Goal: Transaction & Acquisition: Book appointment/travel/reservation

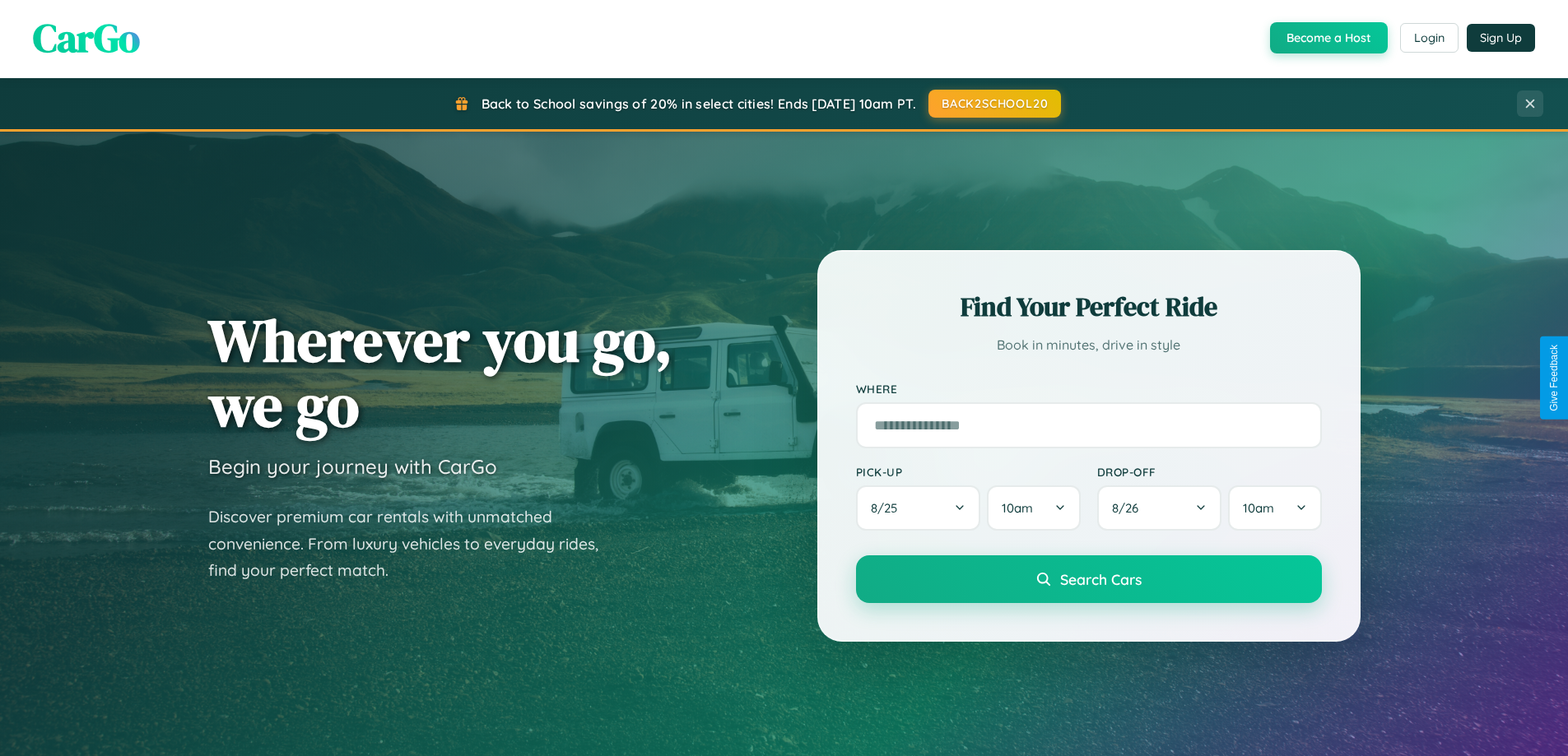
scroll to position [710, 0]
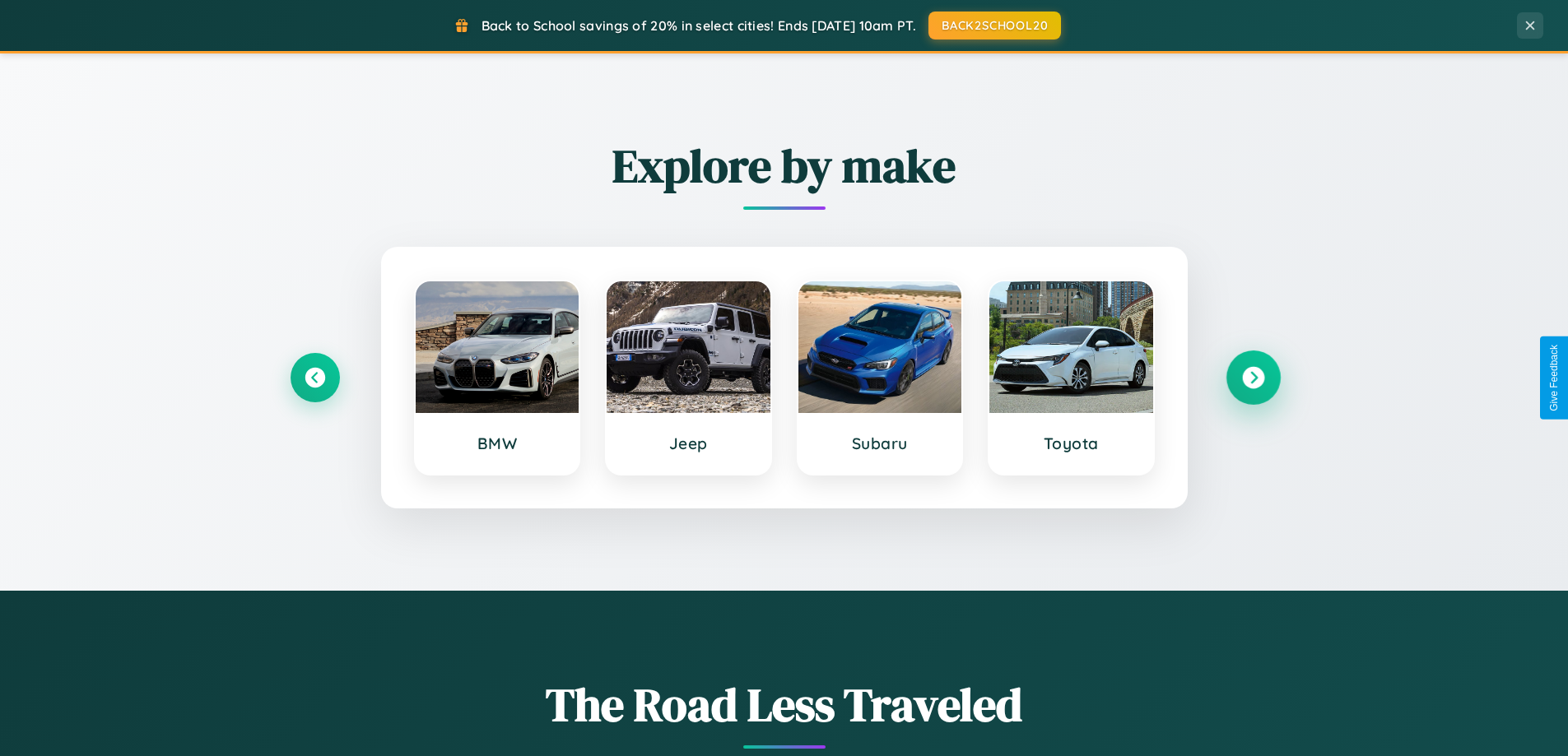
click at [1252, 378] on icon at bounding box center [1253, 378] width 22 height 22
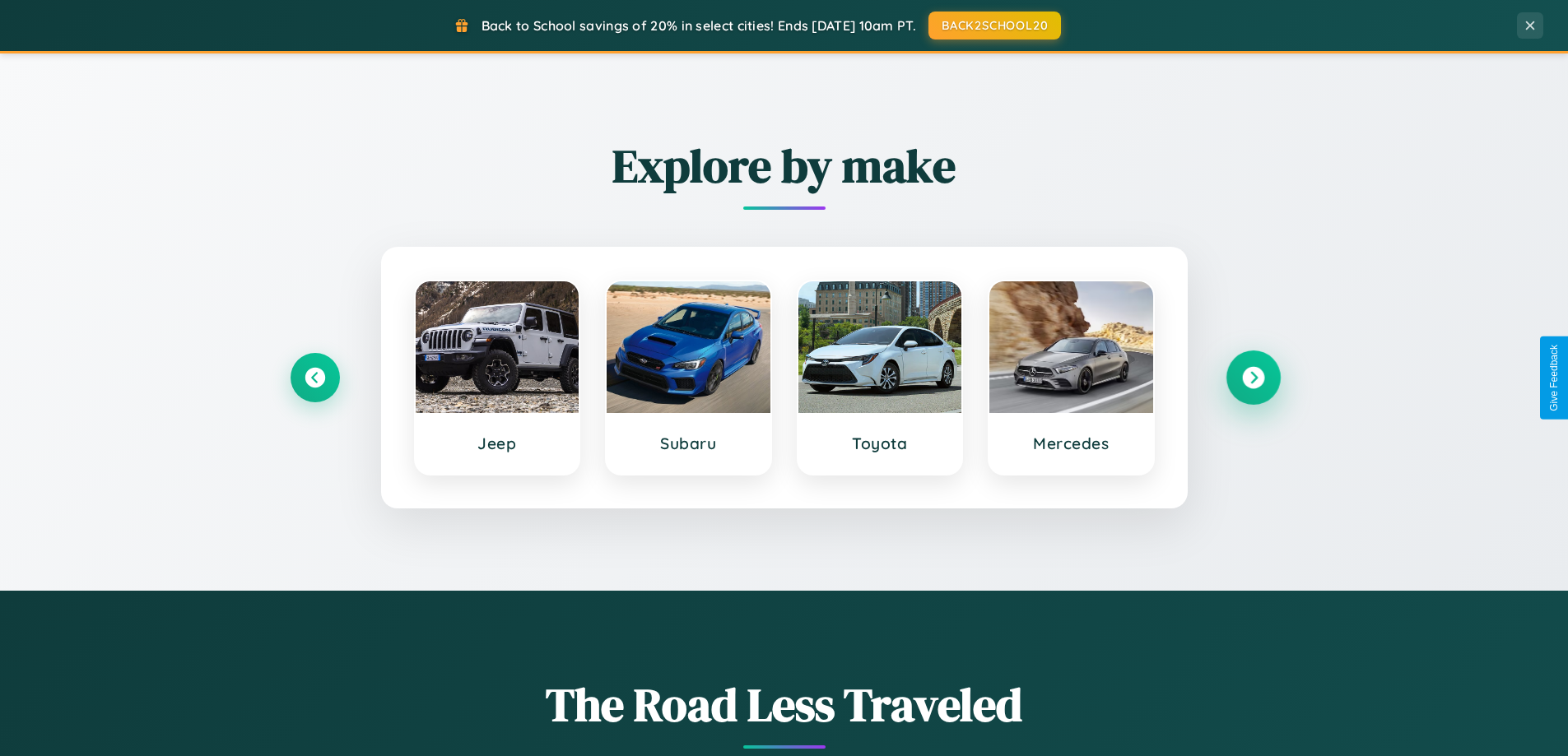
click at [1252, 378] on icon at bounding box center [1253, 378] width 22 height 22
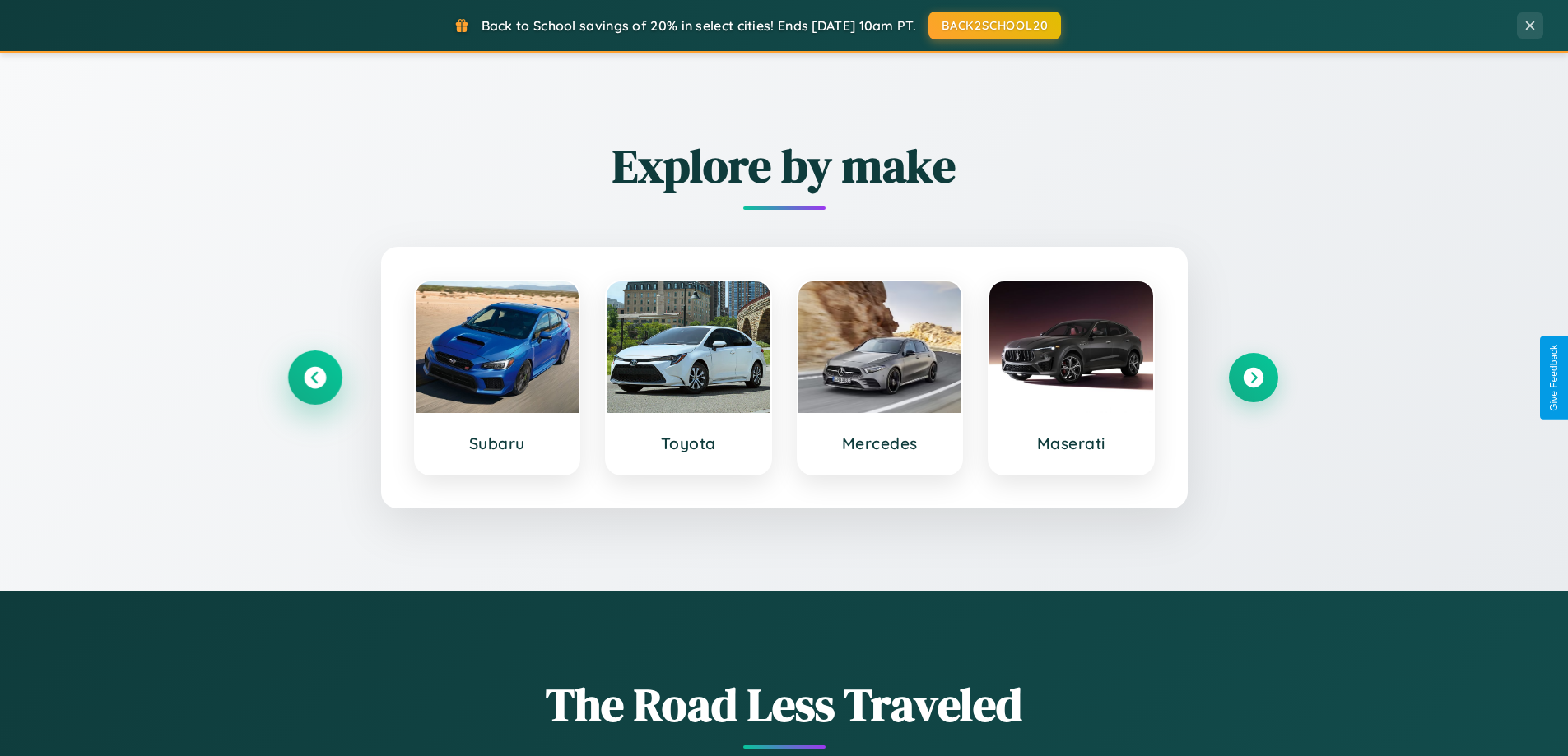
click at [315, 378] on icon at bounding box center [315, 378] width 22 height 22
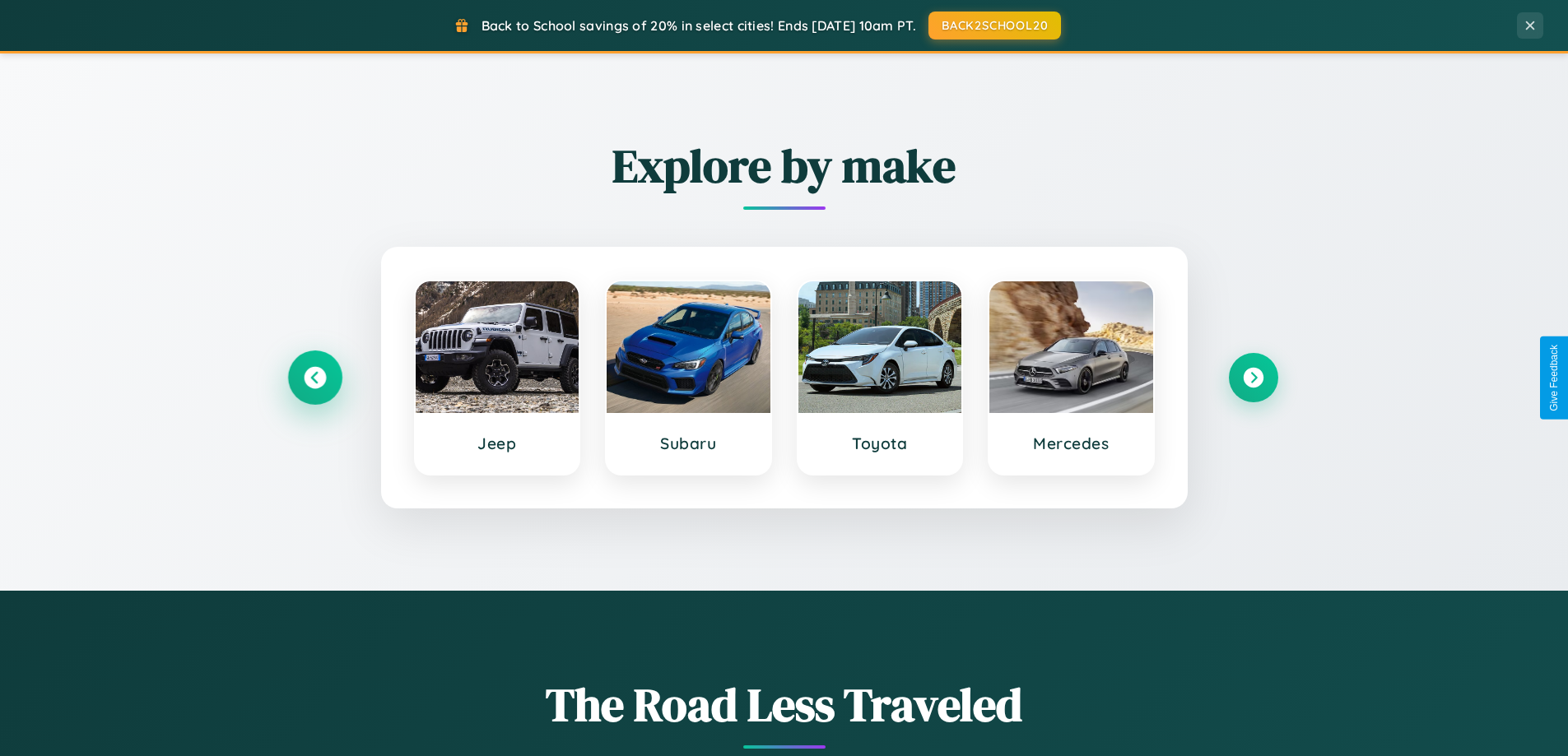
click at [315, 378] on icon at bounding box center [315, 378] width 22 height 22
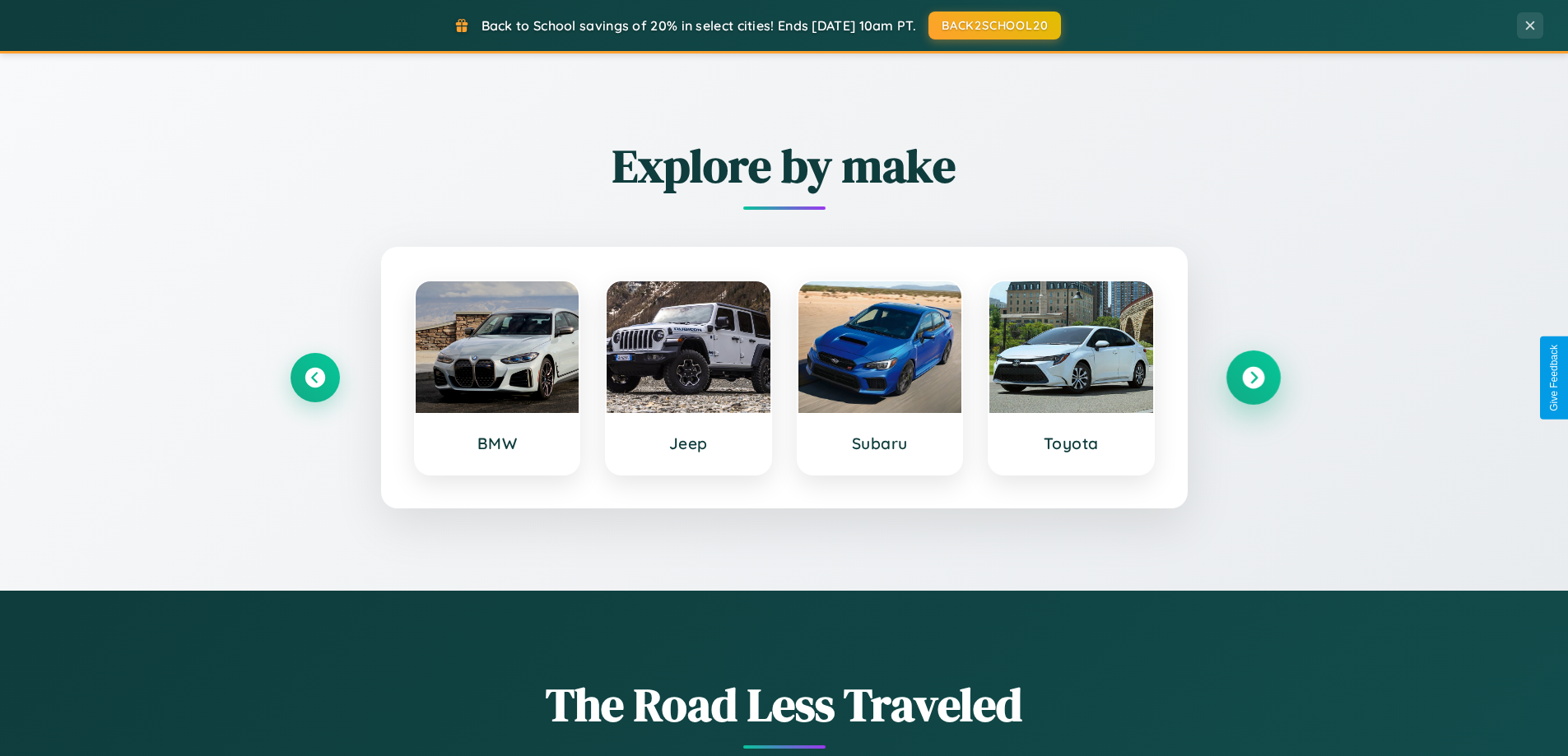
click at [1252, 378] on icon at bounding box center [1253, 378] width 22 height 22
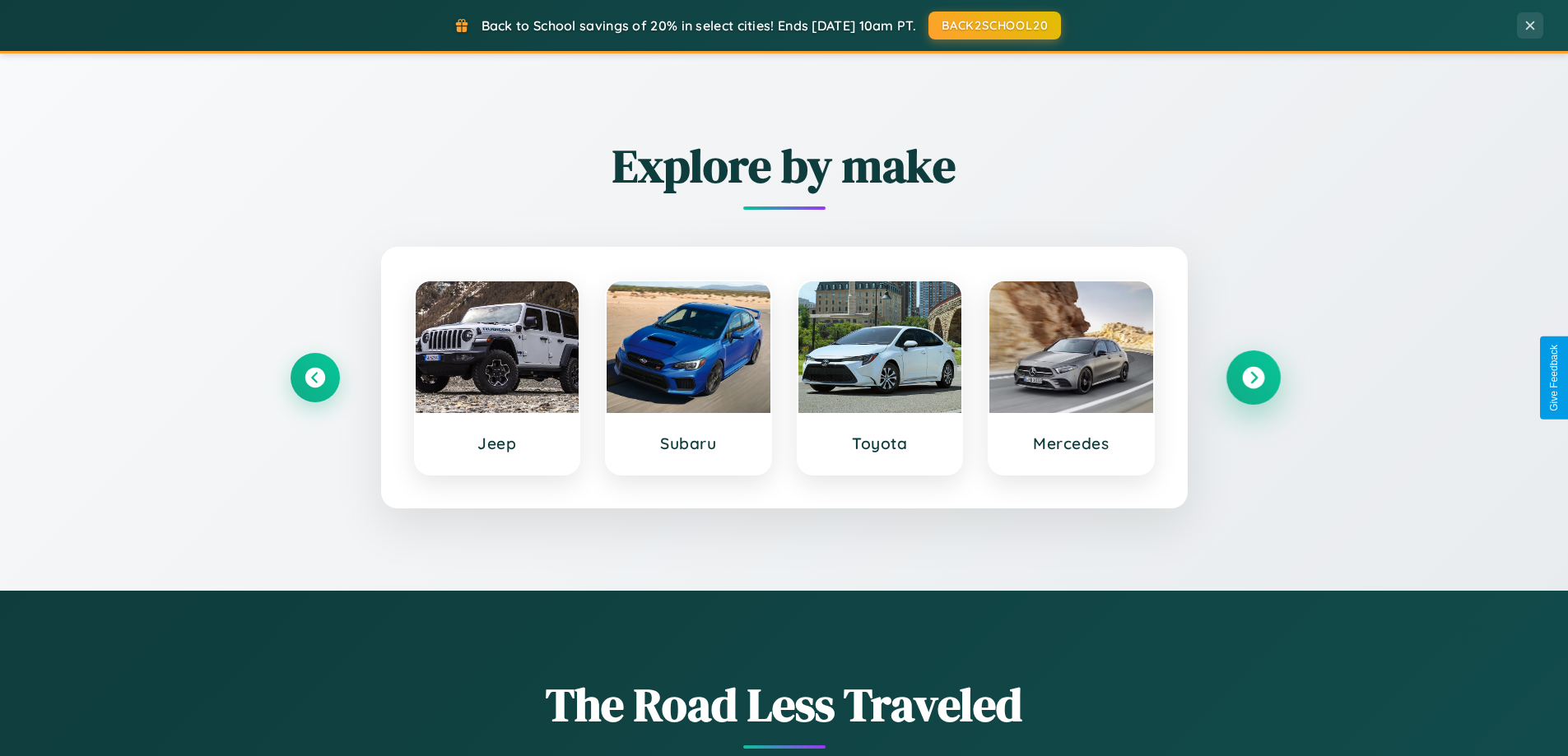
scroll to position [2644, 0]
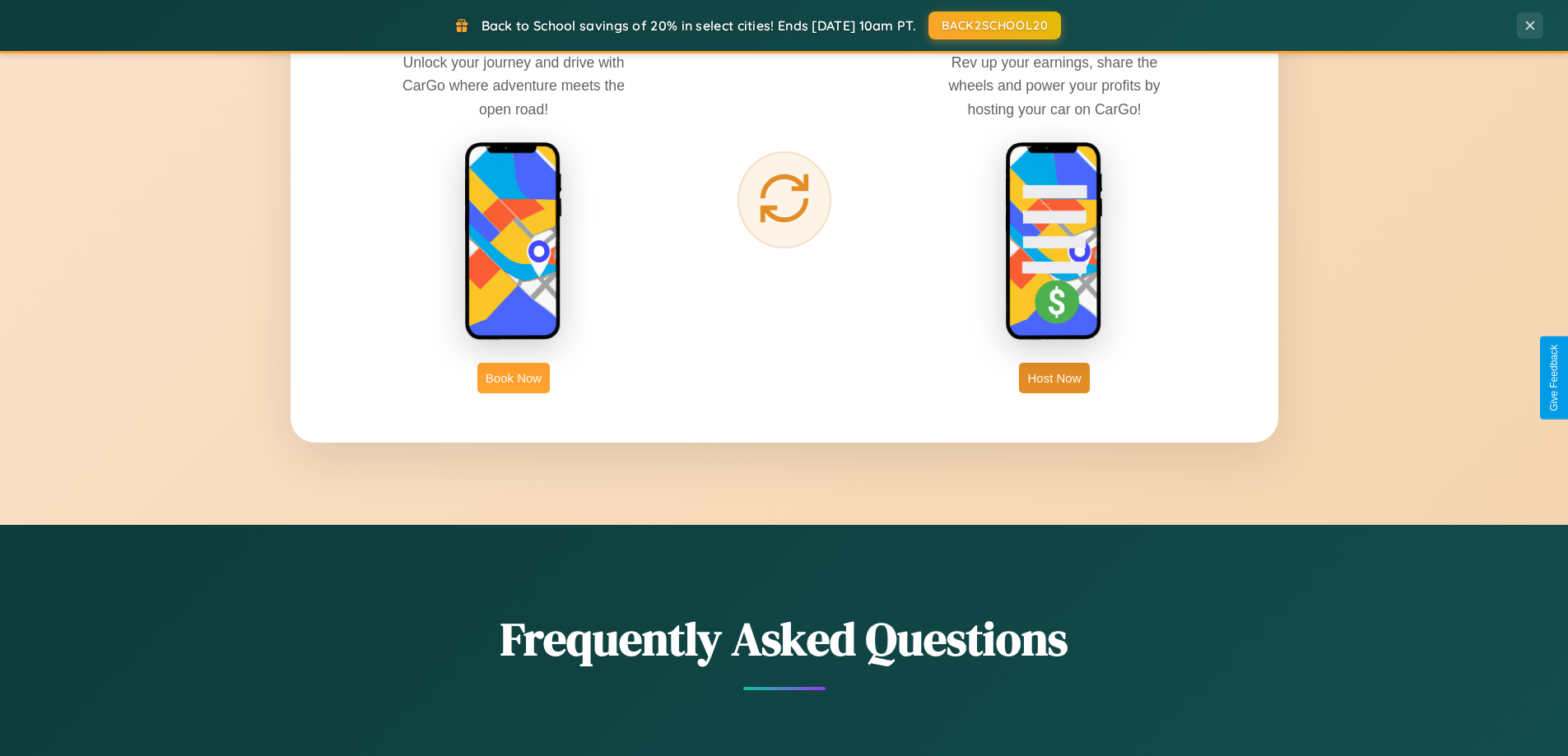
click at [514, 378] on button "Book Now" at bounding box center [514, 378] width 73 height 30
